Goal: Task Accomplishment & Management: Manage account settings

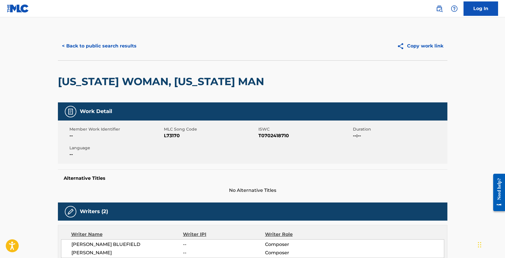
click at [126, 47] on button "< Back to public search results" at bounding box center [99, 46] width 83 height 14
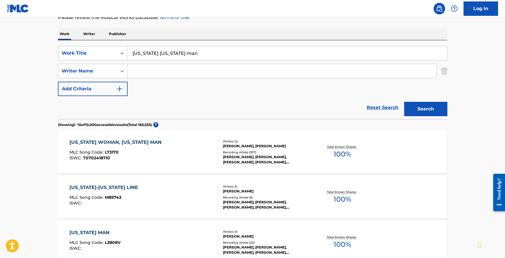
click at [198, 54] on input "louisiana mississippi man" at bounding box center [287, 53] width 319 height 14
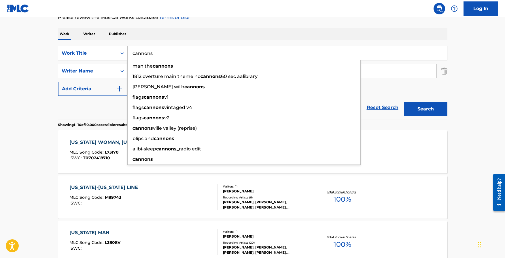
type input "cannons"
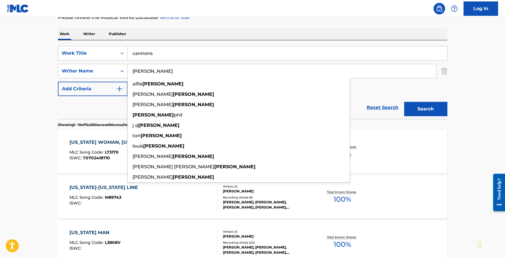
type input "wickham"
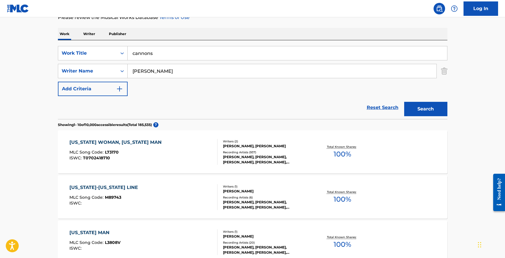
click at [424, 110] on button "Search" at bounding box center [425, 109] width 43 height 14
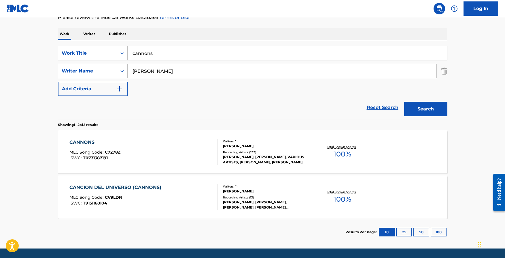
click at [83, 143] on div "CANNONS" at bounding box center [94, 142] width 51 height 7
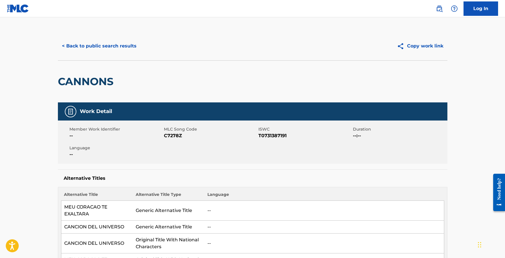
click at [94, 43] on button "< Back to public search results" at bounding box center [99, 46] width 83 height 14
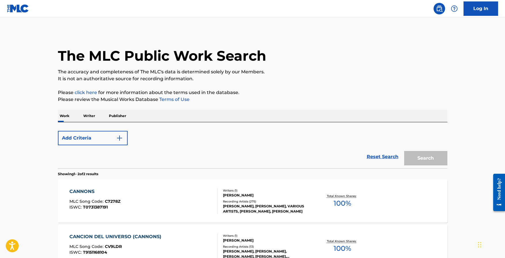
scroll to position [67, 0]
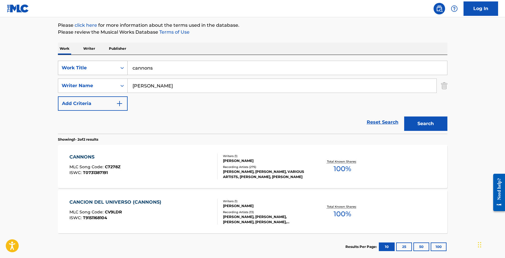
drag, startPoint x: 156, startPoint y: 70, endPoint x: 115, endPoint y: 67, distance: 41.0
click at [115, 67] on div "SearchWithCriteria0d80d6fa-1681-47bc-b098-f4b1df9f90b0 Work Title cannons" at bounding box center [252, 68] width 389 height 14
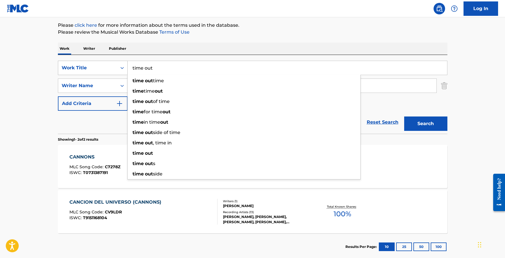
type input "time out"
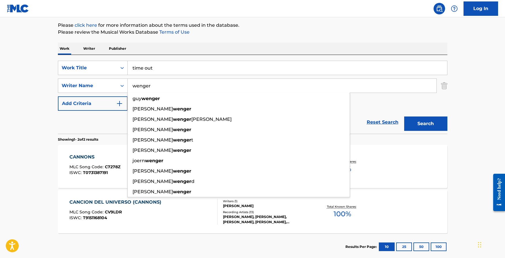
type input "wenger"
click at [404, 117] on button "Search" at bounding box center [425, 124] width 43 height 14
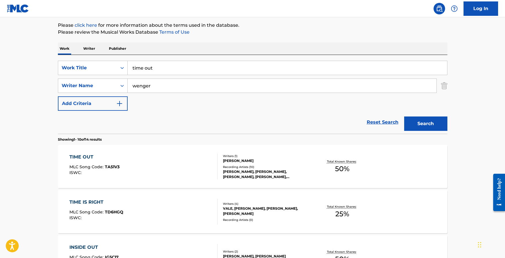
click at [84, 157] on div "TIME OUT" at bounding box center [94, 157] width 50 height 7
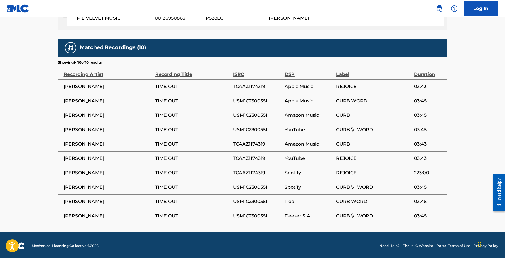
scroll to position [337, 0]
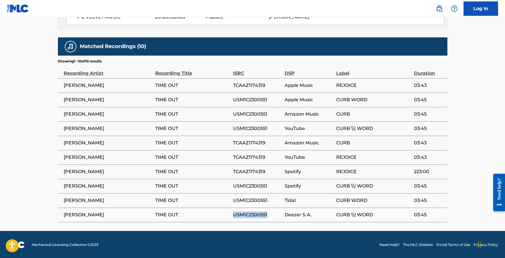
drag, startPoint x: 268, startPoint y: 214, endPoint x: 234, endPoint y: 215, distance: 34.0
click at [234, 215] on span "USM1C2300551" at bounding box center [257, 215] width 49 height 7
copy span "USM1C2300551"
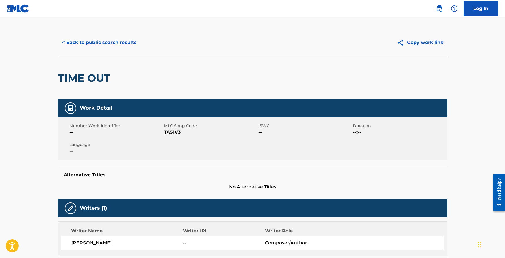
scroll to position [0, 0]
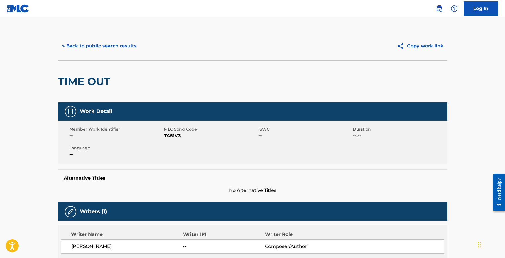
click at [94, 45] on button "< Back to public search results" at bounding box center [99, 46] width 83 height 14
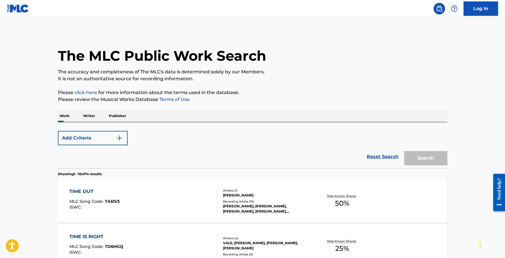
scroll to position [67, 0]
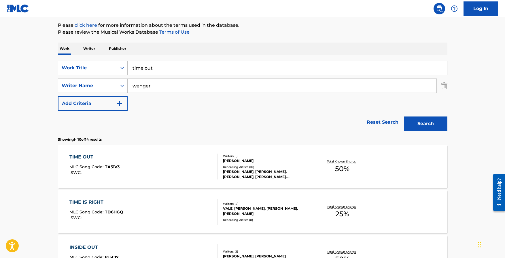
click at [181, 71] on input "time out" at bounding box center [287, 68] width 319 height 14
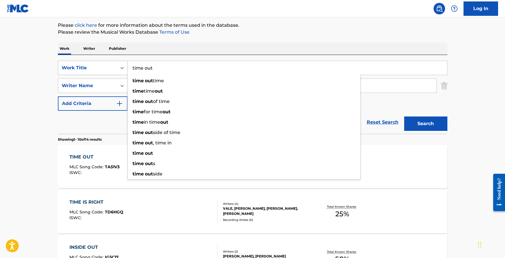
drag, startPoint x: 156, startPoint y: 70, endPoint x: 116, endPoint y: 70, distance: 39.7
click at [116, 70] on div "SearchWithCriteria0d80d6fa-1681-47bc-b098-f4b1df9f90b0 Work Title time out time…" at bounding box center [252, 68] width 389 height 14
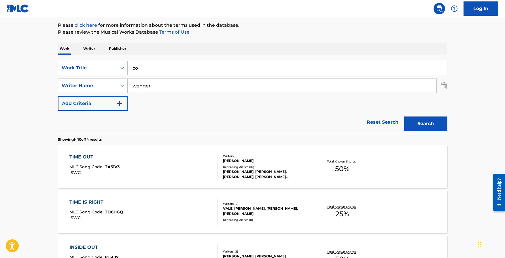
type input "c"
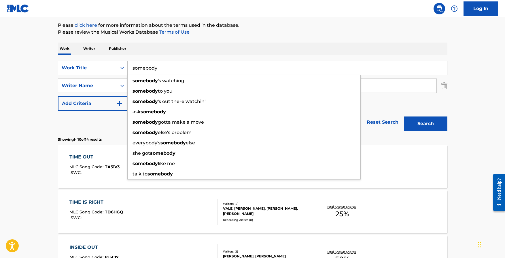
click at [404, 117] on button "Search" at bounding box center [425, 124] width 43 height 14
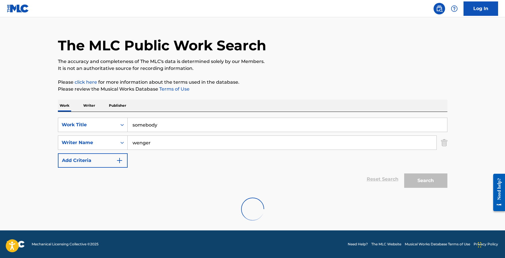
scroll to position [55, 0]
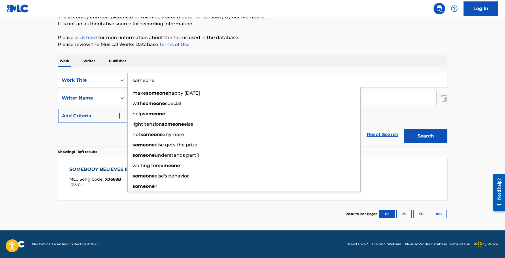
type input "someone"
click at [404, 129] on button "Search" at bounding box center [425, 136] width 43 height 14
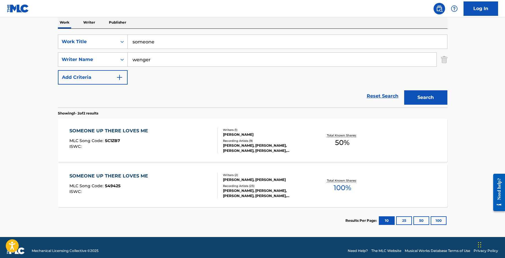
scroll to position [100, 0]
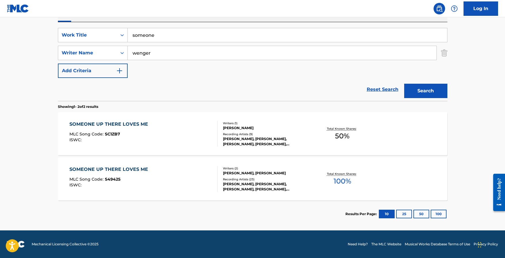
click at [112, 170] on div "SOMEONE UP THERE LOVES ME" at bounding box center [109, 169] width 81 height 7
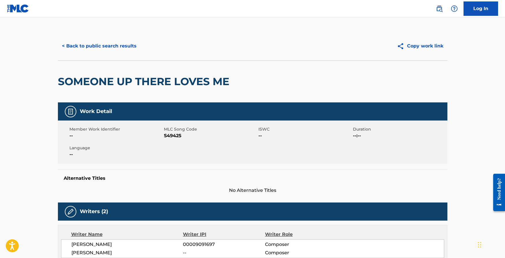
scroll to position [67, 0]
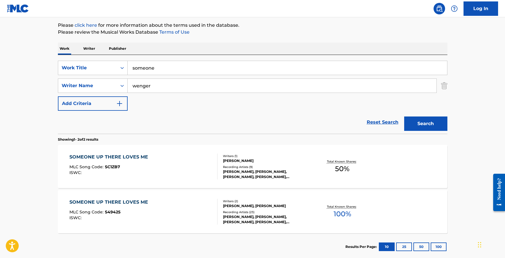
click at [111, 155] on div "SOMEONE UP THERE LOVES ME" at bounding box center [109, 157] width 81 height 7
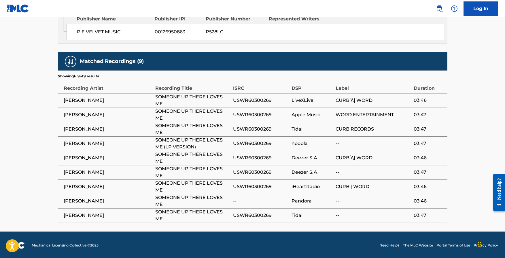
scroll to position [323, 0]
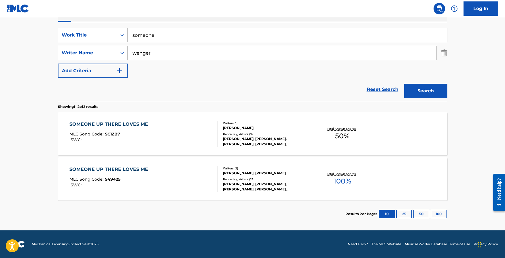
scroll to position [100, 0]
click at [109, 167] on div "SOMEONE UP THERE LOVES ME" at bounding box center [109, 169] width 81 height 7
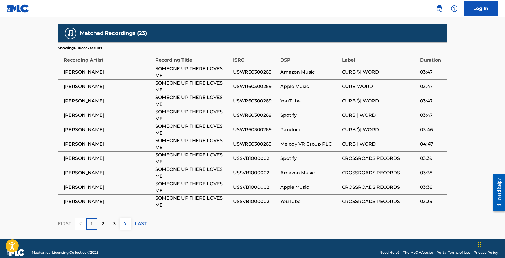
scroll to position [353, 0]
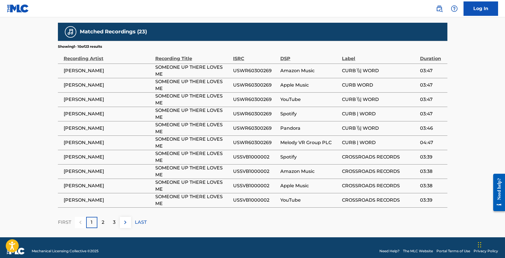
click at [139, 219] on p "LAST" at bounding box center [141, 222] width 12 height 7
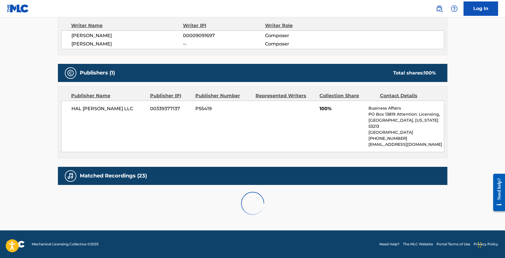
scroll to position [253, 0]
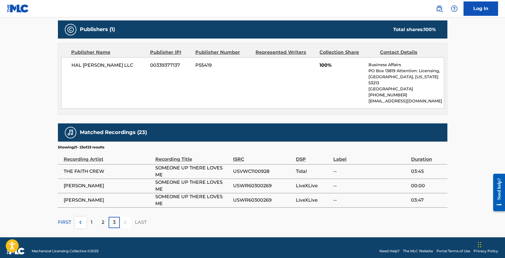
click at [102, 219] on p "2" at bounding box center [103, 222] width 3 height 7
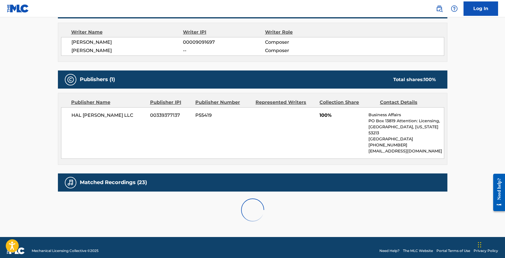
scroll to position [353, 0]
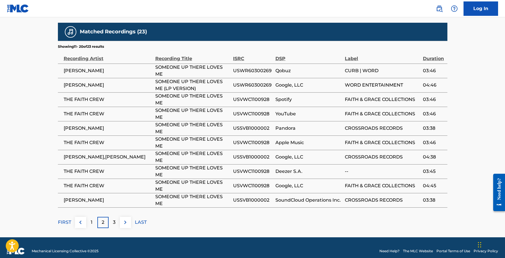
click at [93, 217] on div "1" at bounding box center [91, 222] width 11 height 11
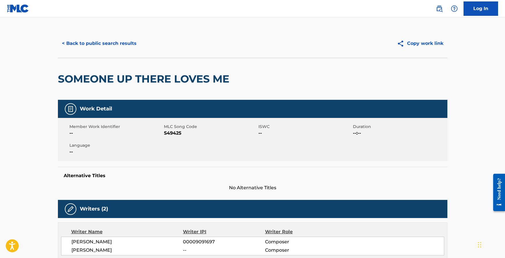
scroll to position [0, 0]
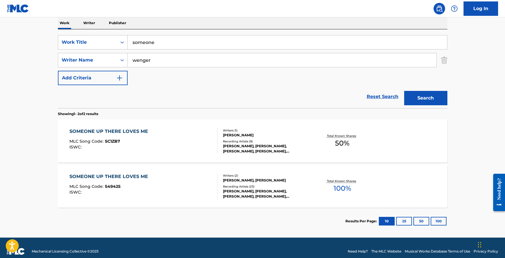
scroll to position [100, 0]
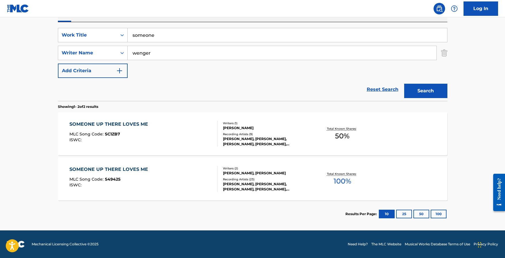
drag, startPoint x: 181, startPoint y: 40, endPoint x: 179, endPoint y: 40, distance: 2.9
click at [181, 41] on input "someone" at bounding box center [287, 35] width 319 height 14
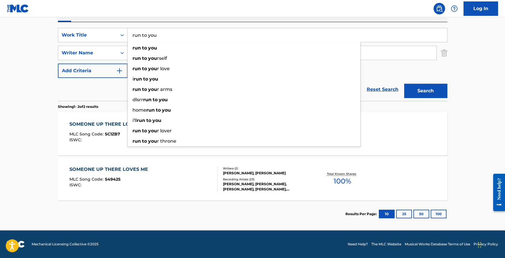
type input "run to you"
click at [417, 88] on button "Search" at bounding box center [425, 91] width 43 height 14
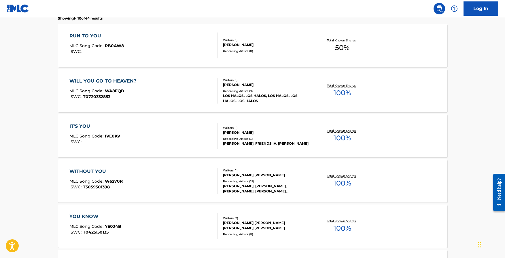
scroll to position [193, 0]
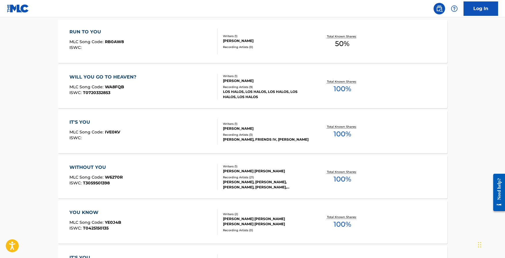
click at [92, 33] on div "RUN TO YOU" at bounding box center [96, 32] width 54 height 7
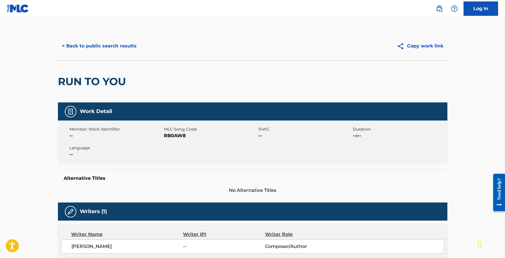
click at [88, 44] on button "< Back to public search results" at bounding box center [99, 46] width 83 height 14
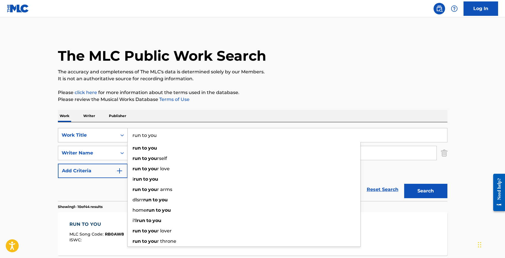
drag, startPoint x: 166, startPoint y: 134, endPoint x: 86, endPoint y: 132, distance: 79.5
click at [86, 132] on div "SearchWithCriteria0d80d6fa-1681-47bc-b098-f4b1df9f90b0 Work Title run to you ru…" at bounding box center [252, 135] width 389 height 14
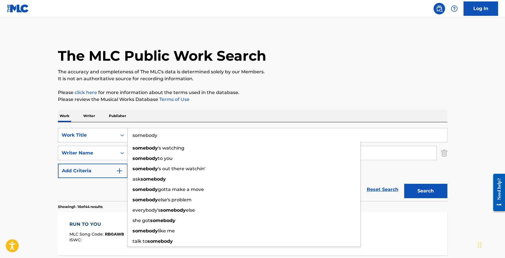
click at [404, 184] on button "Search" at bounding box center [425, 191] width 43 height 14
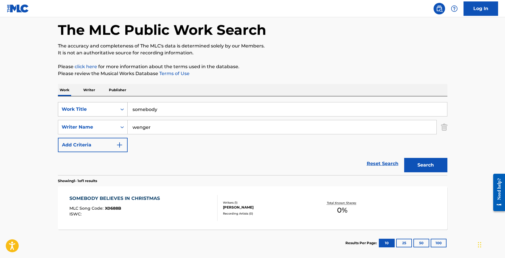
scroll to position [55, 0]
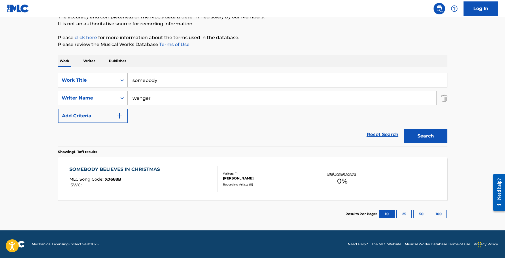
drag, startPoint x: 162, startPoint y: 81, endPoint x: 112, endPoint y: 33, distance: 69.2
click at [149, 82] on input "somebody" at bounding box center [287, 80] width 319 height 14
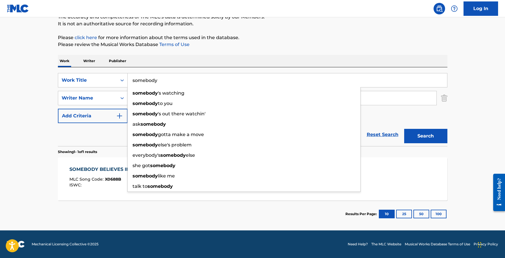
click at [173, 81] on input "somebody" at bounding box center [287, 80] width 319 height 14
drag, startPoint x: 145, startPoint y: 79, endPoint x: 75, endPoint y: 70, distance: 70.9
click at [75, 70] on div "SearchWithCriteria0d80d6fa-1681-47bc-b098-f4b1df9f90b0 Work Title somebody some…" at bounding box center [252, 106] width 389 height 79
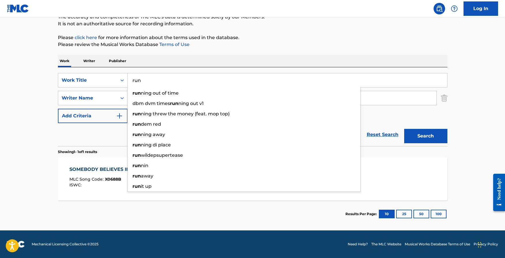
type input "run"
click at [404, 129] on button "Search" at bounding box center [425, 136] width 43 height 14
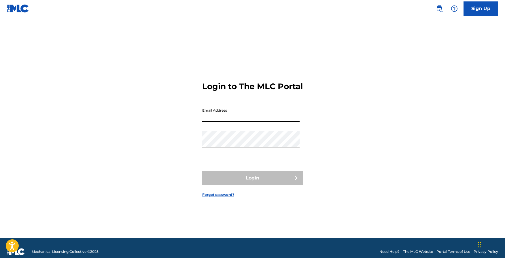
drag, startPoint x: 234, startPoint y: 118, endPoint x: 240, endPoint y: 128, distance: 11.8
click at [234, 118] on input "Email Address" at bounding box center [250, 113] width 97 height 16
type input "[EMAIL_ADDRESS][DOMAIN_NAME]"
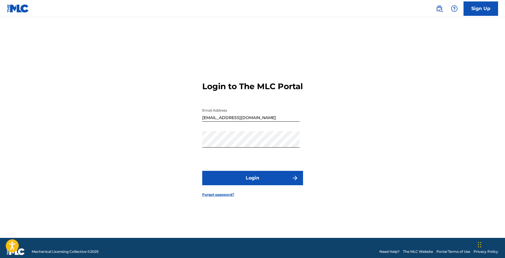
click at [269, 185] on button "Login" at bounding box center [252, 178] width 101 height 14
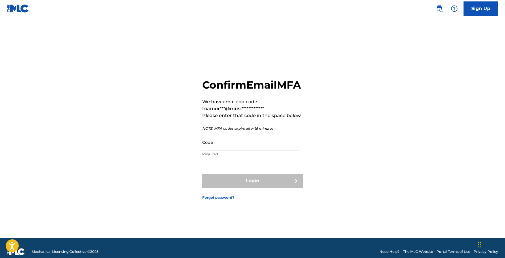
click at [285, 151] on input "Code" at bounding box center [250, 142] width 97 height 16
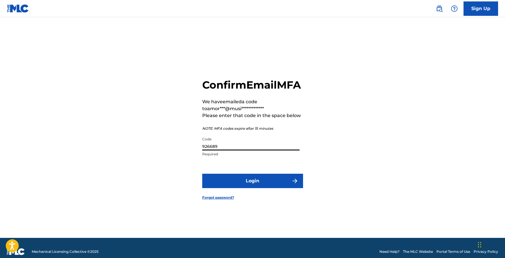
type input "926689"
click at [202, 174] on button "Login" at bounding box center [252, 181] width 101 height 14
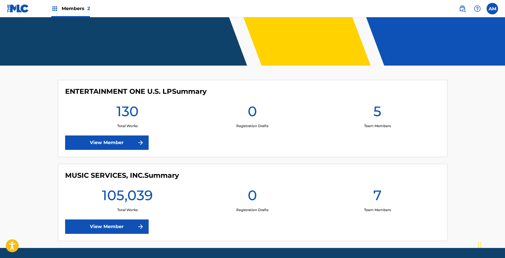
scroll to position [121, 0]
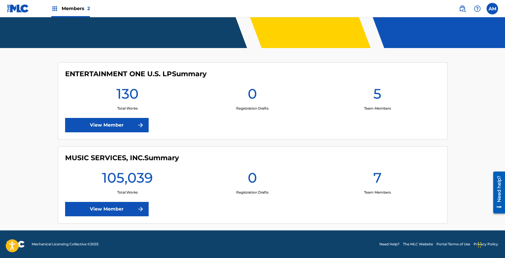
click at [126, 206] on link "View Member" at bounding box center [107, 209] width 84 height 14
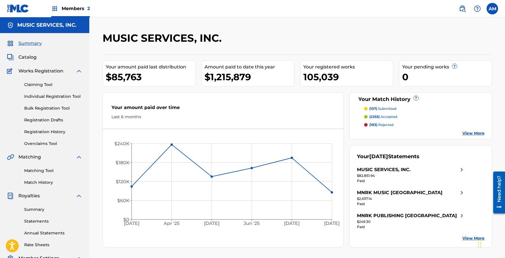
click at [40, 168] on link "Matching Tool" at bounding box center [53, 171] width 58 height 6
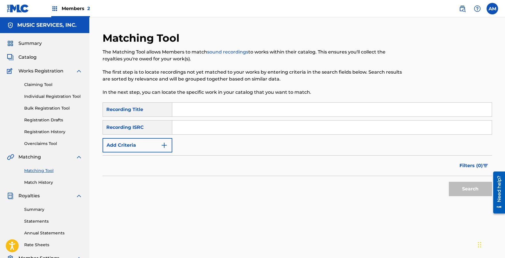
click at [186, 129] on input "Search Form" at bounding box center [331, 128] width 319 height 14
paste input "USM1C2300551"
type input "USM1C2300551"
click at [467, 188] on button "Search" at bounding box center [470, 189] width 43 height 14
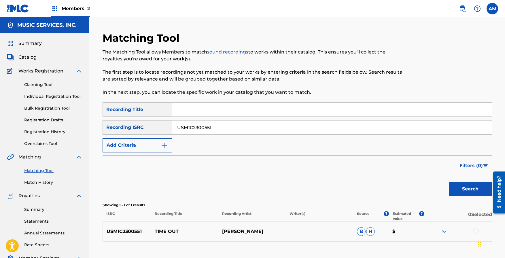
click at [475, 231] on div at bounding box center [476, 231] width 6 height 6
click at [408, 213] on button "Match 1 Group" at bounding box center [405, 211] width 64 height 14
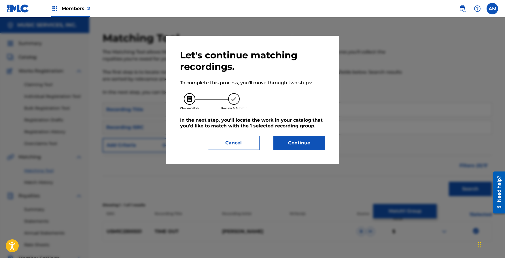
click at [300, 143] on button "Continue" at bounding box center [299, 143] width 52 height 14
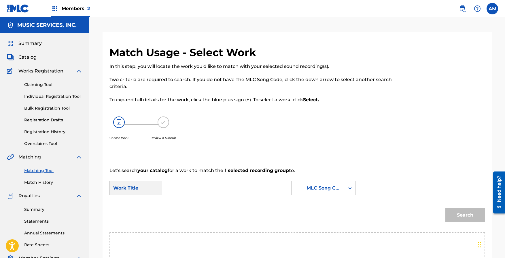
click at [193, 188] on input "Search Form" at bounding box center [226, 188] width 119 height 14
type input "Time Out"
click at [371, 189] on input "Search Form" at bounding box center [419, 188] width 119 height 14
paste input "TA51V3"
type input "TA51V3"
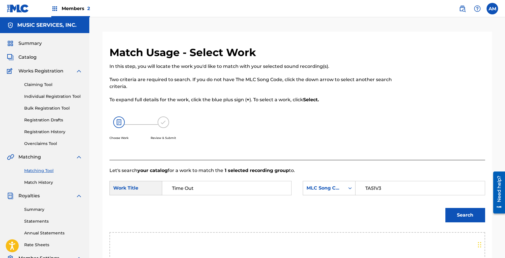
click at [467, 212] on button "Search" at bounding box center [465, 215] width 40 height 14
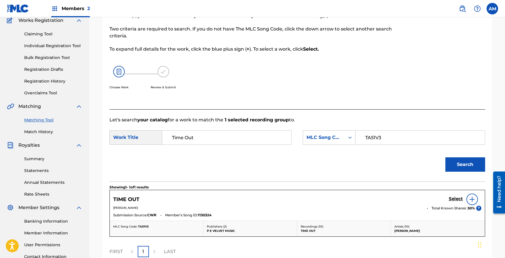
scroll to position [108, 0]
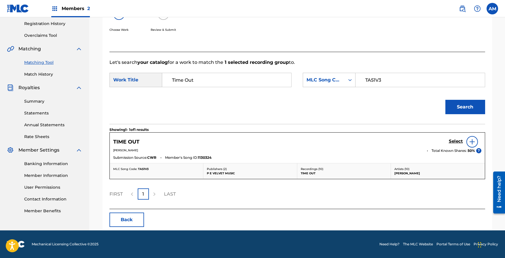
click at [460, 139] on h5 "Select" at bounding box center [456, 141] width 14 height 5
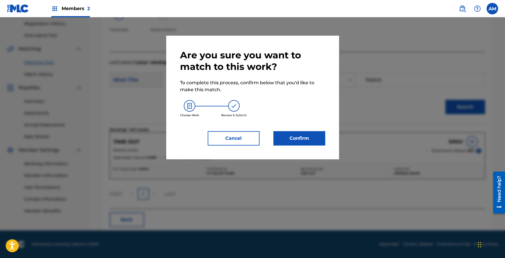
click at [309, 142] on button "Confirm" at bounding box center [299, 138] width 52 height 14
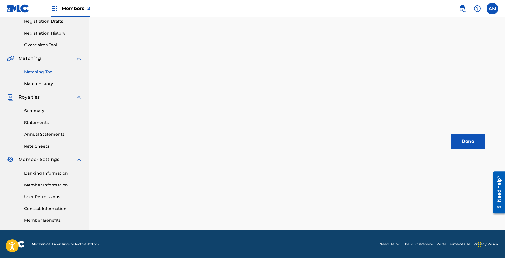
click at [472, 142] on button "Done" at bounding box center [467, 141] width 35 height 14
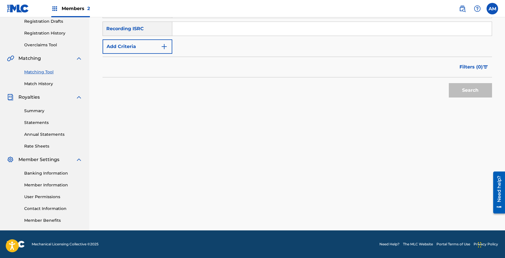
click at [219, 33] on input "Search Form" at bounding box center [331, 29] width 319 height 14
paste input "USWR60300269"
type input "USWR60300269"
click at [460, 91] on button "Search" at bounding box center [470, 90] width 43 height 14
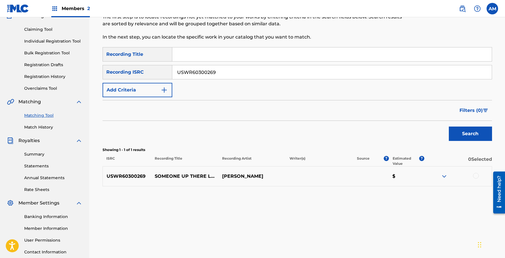
scroll to position [35, 0]
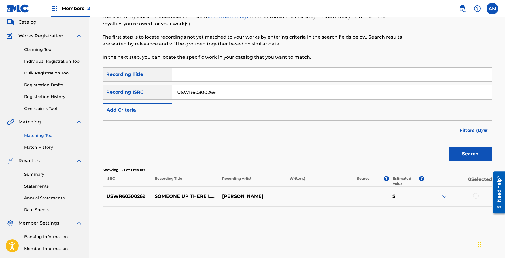
click at [475, 196] on div at bounding box center [476, 196] width 6 height 6
click at [418, 215] on button "Match 1 Group" at bounding box center [405, 211] width 64 height 14
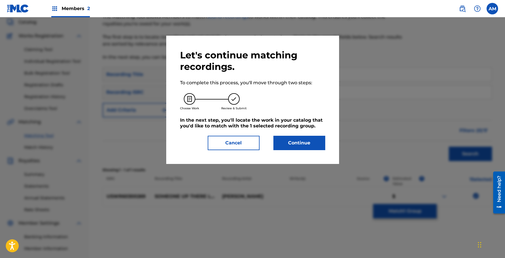
click at [303, 141] on button "Continue" at bounding box center [299, 143] width 52 height 14
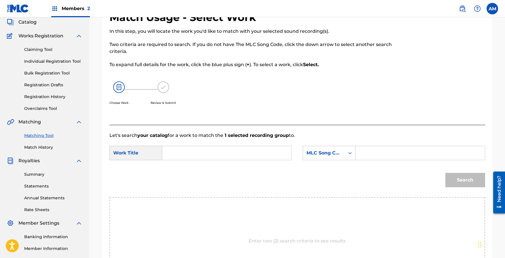
click at [187, 151] on input "Search Form" at bounding box center [226, 153] width 119 height 14
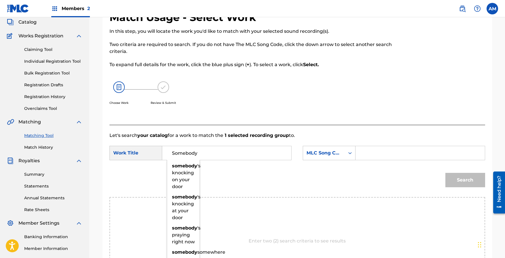
type input "Somebody"
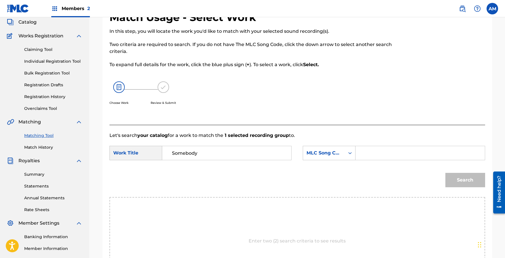
paste input "SC1ZB7"
click at [473, 181] on button "Search" at bounding box center [465, 180] width 40 height 14
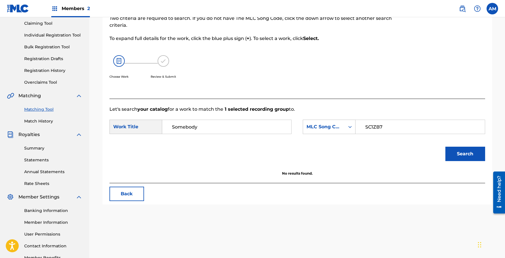
scroll to position [62, 0]
drag, startPoint x: 397, startPoint y: 126, endPoint x: 302, endPoint y: 113, distance: 95.3
click at [301, 113] on form "SearchWithCriteria5a7b44b2-cfdd-468d-a346-10b579e12f83 Work Title Somebody Sear…" at bounding box center [297, 142] width 376 height 58
paste input "49425"
type input "S49425"
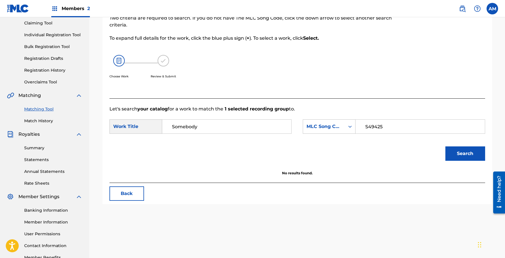
click at [466, 149] on button "Search" at bounding box center [465, 154] width 40 height 14
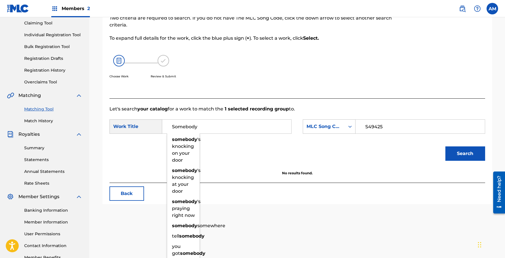
drag, startPoint x: 191, startPoint y: 127, endPoint x: 242, endPoint y: 128, distance: 51.0
click at [242, 128] on input "Somebody" at bounding box center [226, 127] width 119 height 14
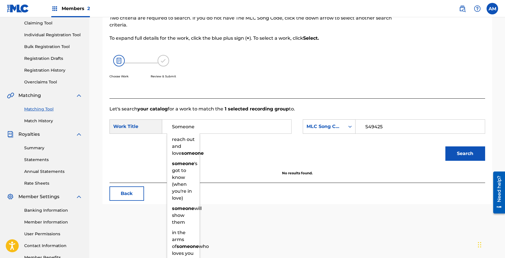
type input "Someone"
click at [445, 147] on button "Search" at bounding box center [465, 154] width 40 height 14
drag, startPoint x: 382, startPoint y: 128, endPoint x: 337, endPoint y: 115, distance: 46.7
click at [337, 115] on form "SearchWithCriteria5a7b44b2-cfdd-468d-a346-10b579e12f83 Work Title Someone reach…" at bounding box center [297, 142] width 376 height 58
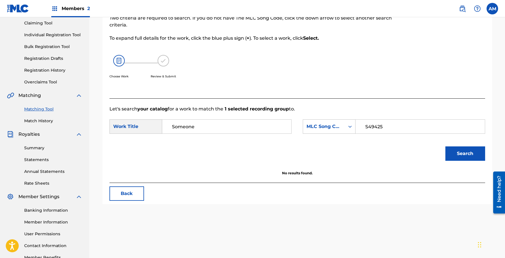
paste input "C1ZB7"
type input "SC1ZB7"
click at [468, 155] on button "Search" at bounding box center [465, 154] width 40 height 14
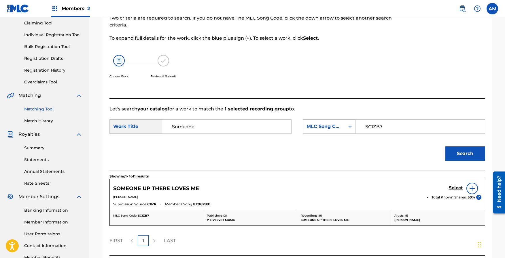
click at [455, 187] on h5 "Select" at bounding box center [456, 187] width 14 height 5
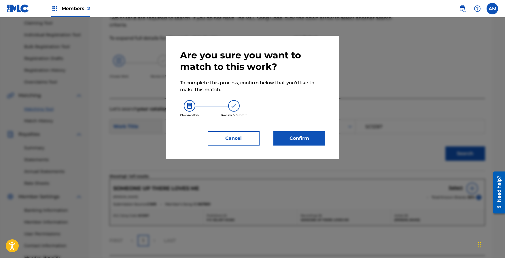
click at [308, 141] on button "Confirm" at bounding box center [299, 138] width 52 height 14
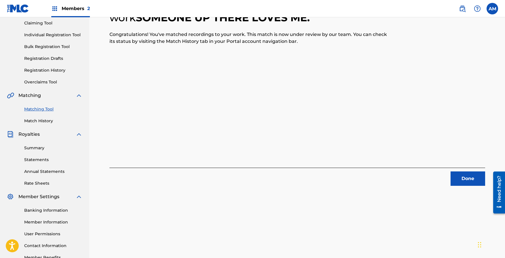
click at [475, 178] on button "Done" at bounding box center [467, 179] width 35 height 14
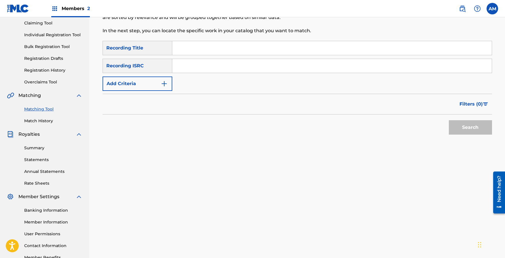
click at [177, 49] on input "Search Form" at bounding box center [331, 48] width 319 height 14
type input "run"
click at [160, 88] on button "Add Criteria" at bounding box center [138, 84] width 70 height 14
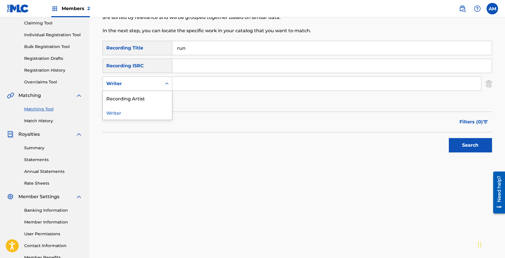
click at [139, 83] on div "Writer" at bounding box center [132, 83] width 52 height 7
click at [134, 96] on div "Recording Artist" at bounding box center [137, 98] width 69 height 14
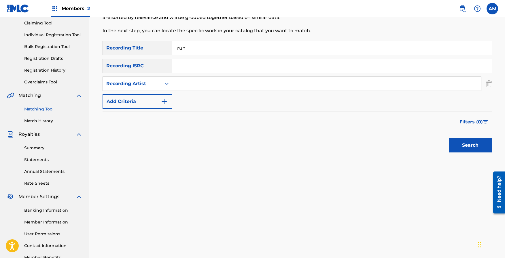
click at [190, 86] on input "Search Form" at bounding box center [326, 84] width 309 height 14
type input "[PERSON_NAME]"
click at [449, 138] on button "Search" at bounding box center [470, 145] width 43 height 14
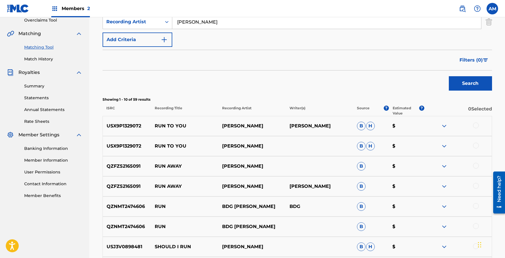
scroll to position [125, 0]
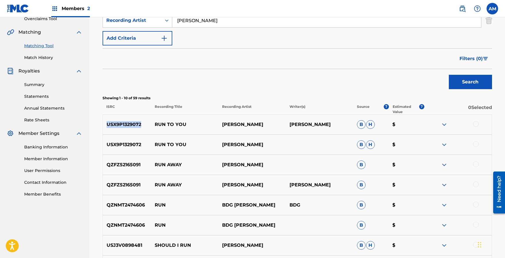
drag, startPoint x: 139, startPoint y: 124, endPoint x: 107, endPoint y: 122, distance: 32.3
click at [107, 122] on p "USX9P1329072" at bounding box center [127, 124] width 48 height 7
copy p "USX9P1329072"
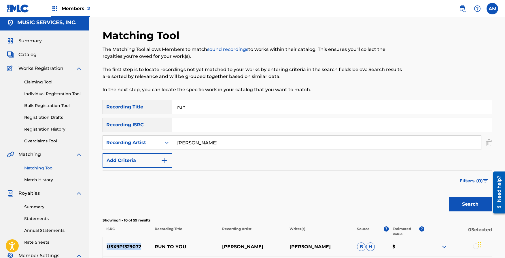
scroll to position [0, 0]
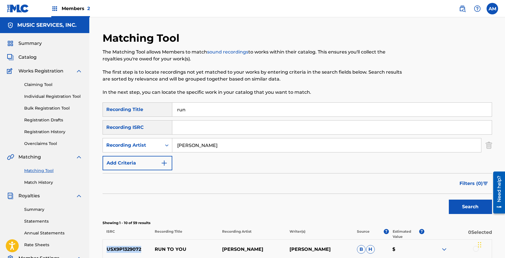
click at [29, 56] on span "Catalog" at bounding box center [27, 57] width 18 height 7
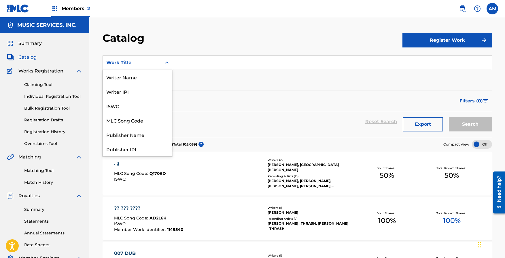
click at [159, 63] on div "Work Title" at bounding box center [132, 62] width 59 height 11
click at [139, 122] on div "MLC Song Code" at bounding box center [137, 120] width 69 height 14
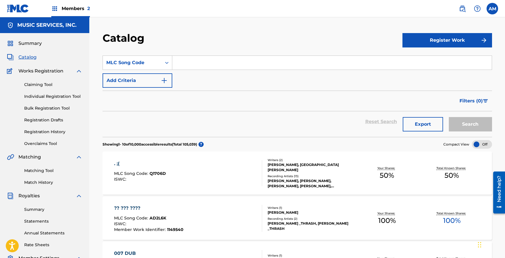
click at [205, 58] on input "Search Form" at bounding box center [331, 63] width 319 height 14
paste input "RB0AW8"
type input "RB0AW8"
click at [477, 125] on button "Search" at bounding box center [470, 124] width 43 height 14
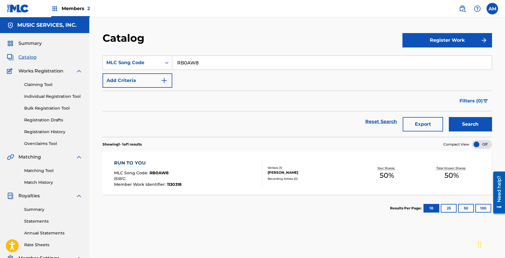
click at [140, 164] on div "RUN TO YOU" at bounding box center [147, 163] width 67 height 7
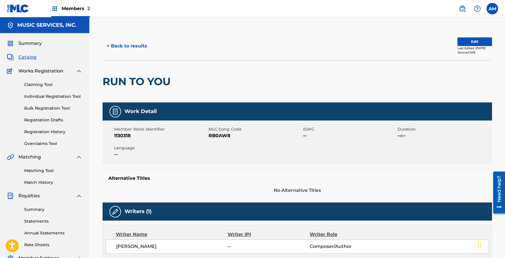
click at [476, 38] on button "Edit" at bounding box center [474, 41] width 35 height 9
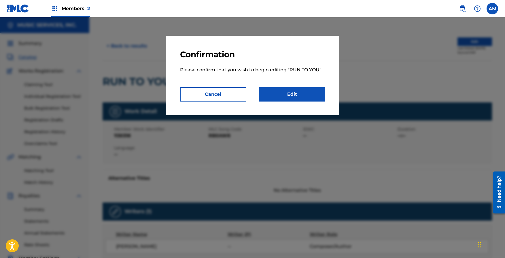
click at [298, 92] on link "Edit" at bounding box center [292, 94] width 66 height 14
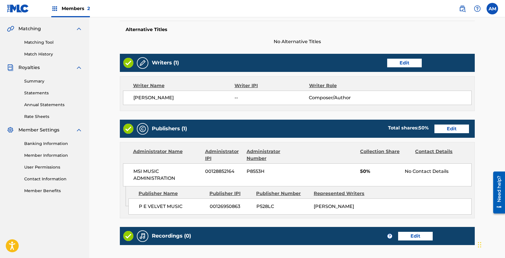
scroll to position [189, 0]
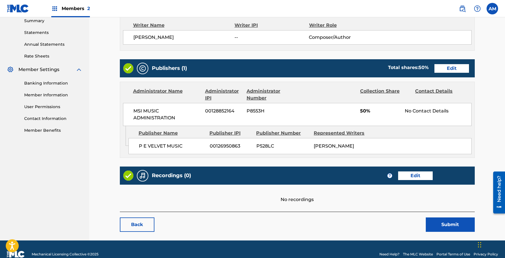
click at [425, 175] on link "Edit" at bounding box center [415, 176] width 35 height 9
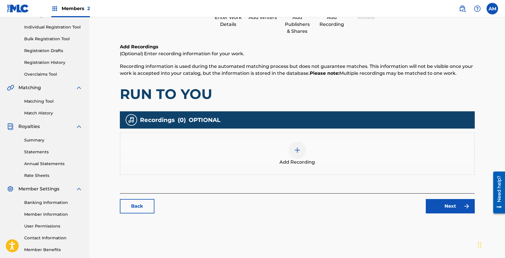
scroll to position [99, 0]
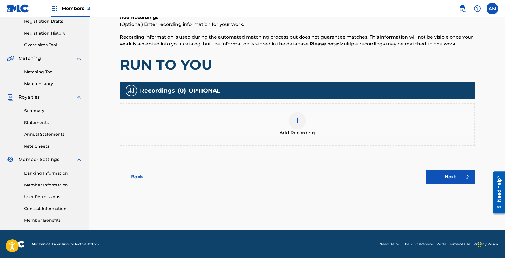
click at [293, 113] on div "Add Recording" at bounding box center [297, 124] width 354 height 24
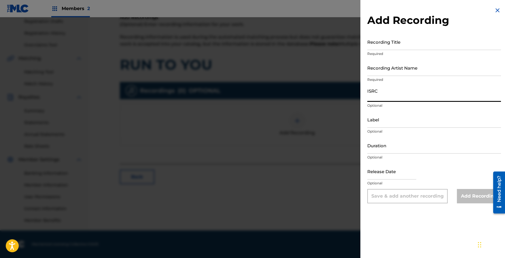
click at [389, 97] on input "ISRC" at bounding box center [434, 94] width 134 height 16
paste input "RB0AW8"
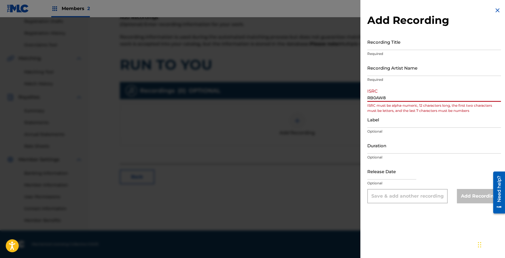
drag, startPoint x: 416, startPoint y: 96, endPoint x: 324, endPoint y: 91, distance: 92.6
click at [324, 91] on div "Add Recording Recording Title Required Recording Artist Name Required ISRC RB0A…" at bounding box center [252, 137] width 505 height 241
paste input "USX9P1329072"
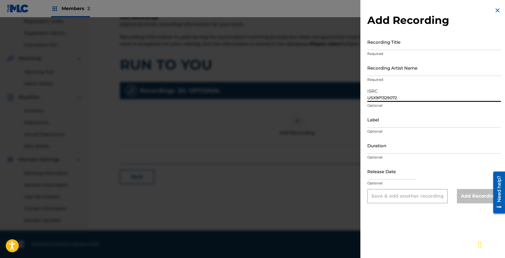
type input "USX9P1329072"
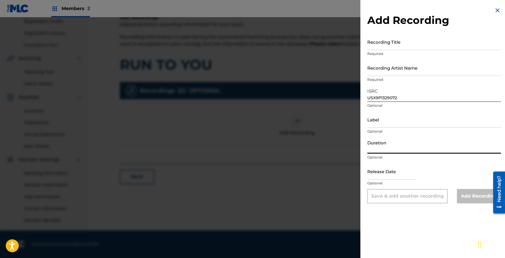
click at [385, 148] on input "Duration" at bounding box center [434, 145] width 134 height 16
type input "03:42"
select select "7"
select select "2025"
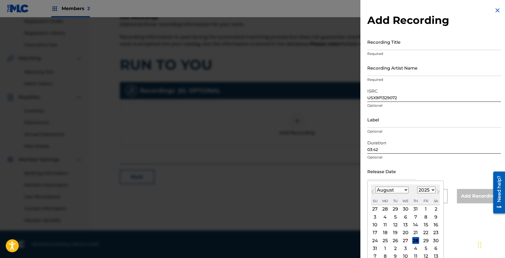
click at [389, 174] on input "text" at bounding box center [391, 171] width 49 height 16
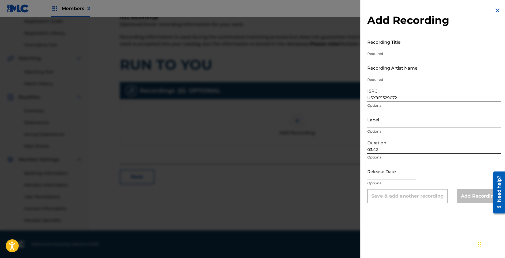
click at [421, 30] on div "Add Recording Recording Title Required Recording Artist Name Required ISRC USX9…" at bounding box center [433, 105] width 147 height 211
click at [391, 46] on input "Recording Title" at bounding box center [434, 42] width 134 height 16
type input "Run to You"
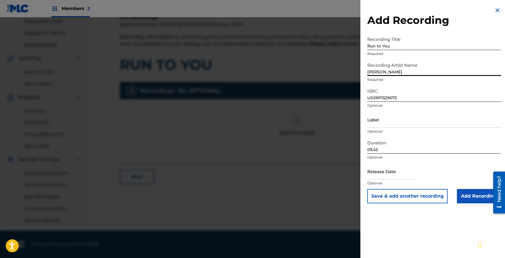
type input "[PERSON_NAME]"
click at [416, 119] on input "Label" at bounding box center [434, 119] width 134 height 16
type input "[PERSON_NAME]"
click at [457, 228] on div "Add Recording Recording Title Run to You Required Recording Artist Name [PERSON…" at bounding box center [433, 129] width 147 height 258
click at [474, 201] on input "Add Recording" at bounding box center [479, 196] width 44 height 14
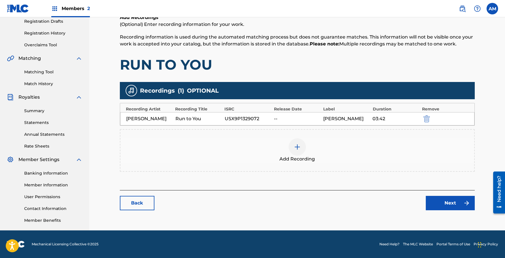
click at [451, 204] on link "Next" at bounding box center [450, 203] width 49 height 14
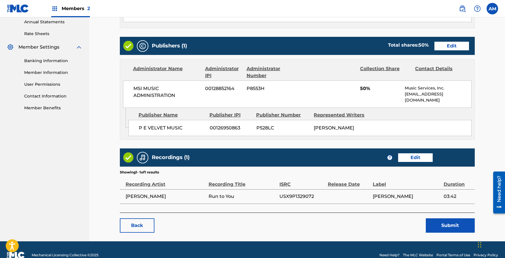
scroll to position [217, 0]
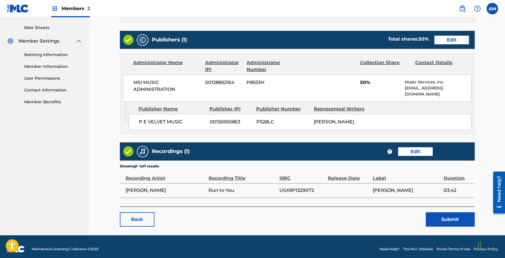
click at [455, 215] on button "Submit" at bounding box center [450, 220] width 49 height 14
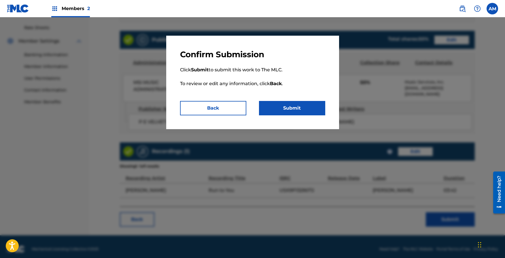
click at [310, 112] on button "Submit" at bounding box center [292, 108] width 66 height 14
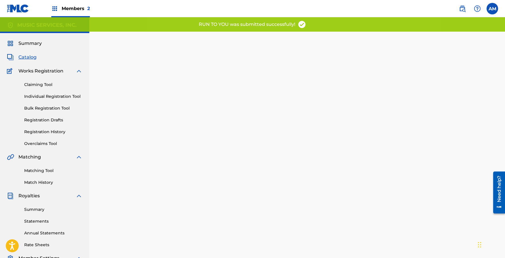
click at [40, 184] on link "Match History" at bounding box center [53, 183] width 58 height 6
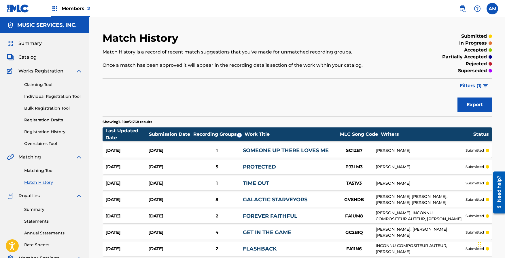
click at [481, 85] on span "Filters ( 1 )" at bounding box center [471, 85] width 22 height 7
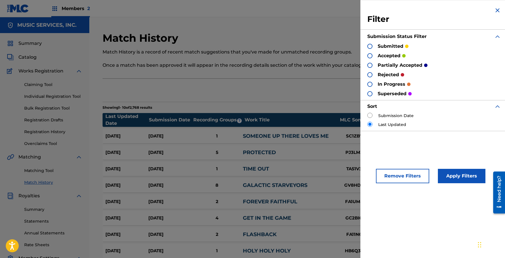
click at [369, 116] on input "radio" at bounding box center [369, 115] width 5 height 5
radio input "true"
click at [463, 173] on button "Apply Filters" at bounding box center [462, 176] width 48 height 14
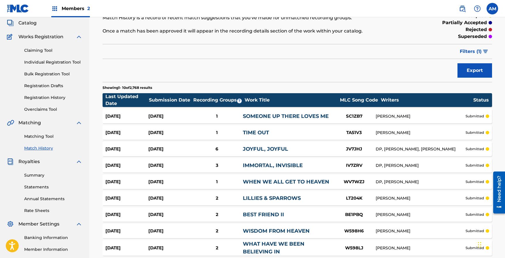
scroll to position [106, 0]
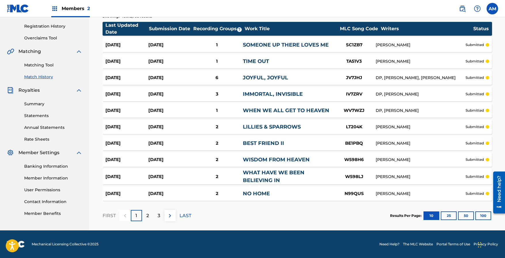
click at [484, 216] on button "100" at bounding box center [483, 216] width 16 height 9
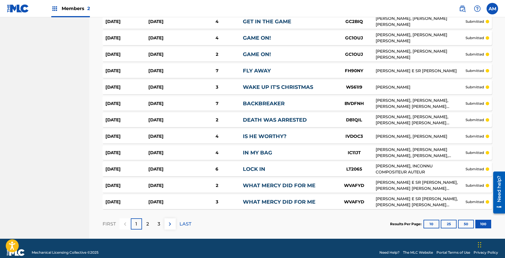
scroll to position [1604, 0]
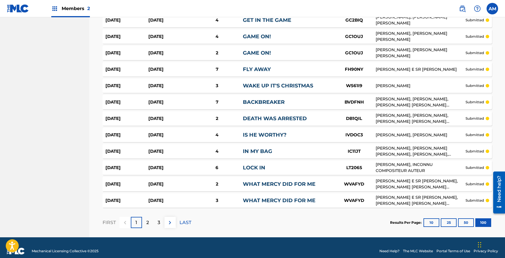
click at [156, 217] on div "3" at bounding box center [158, 222] width 11 height 11
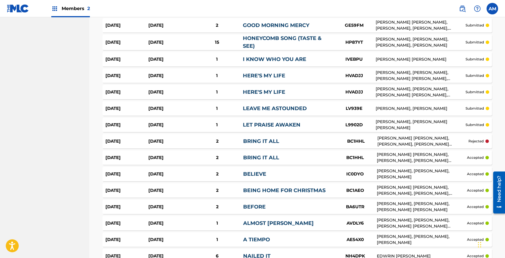
scroll to position [941, 0]
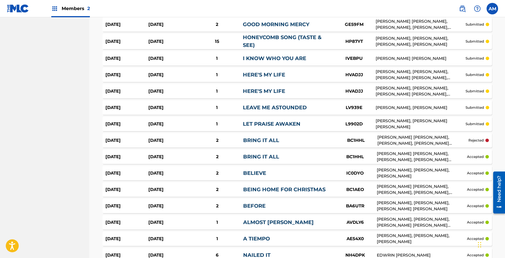
click at [276, 35] on div "HONEYCOMB SONG (TASTE & SEE)" at bounding box center [288, 42] width 90 height 16
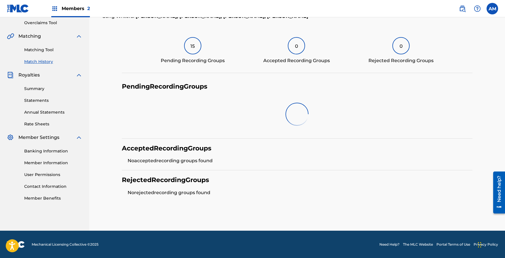
scroll to position [99, 0]
